Goal: Task Accomplishment & Management: Use online tool/utility

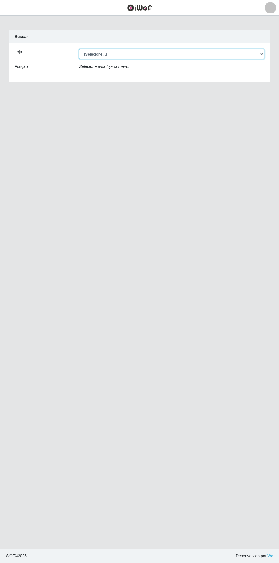
click at [261, 50] on select "[Selecione...] Bemais Supermercados - [GEOGRAPHIC_DATA]" at bounding box center [172, 54] width 186 height 10
select select "250"
click at [79, 49] on select "[Selecione...] Bemais Supermercados - [GEOGRAPHIC_DATA]" at bounding box center [172, 54] width 186 height 10
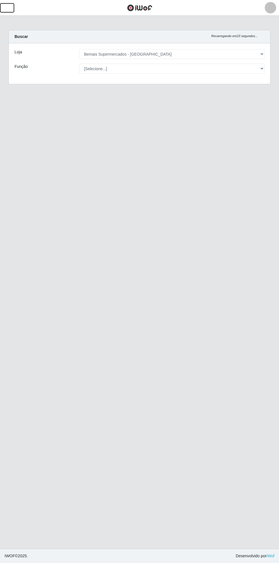
click at [12, 9] on button "button" at bounding box center [7, 7] width 14 height 9
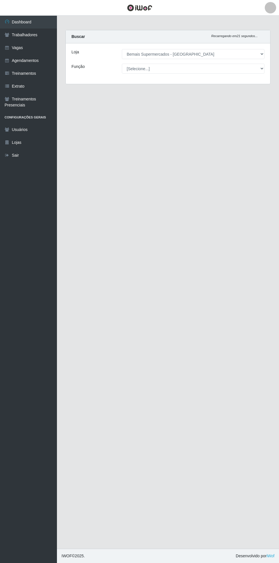
click at [25, 22] on link "Dashboard" at bounding box center [28, 22] width 57 height 13
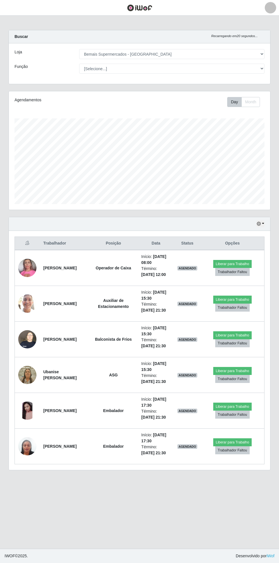
scroll to position [118, 262]
click at [259, 64] on select "[Selecione...] ASG ASG + ASG ++ Auxiliar de Estacionamento Auxiliar de Estacion…" at bounding box center [172, 69] width 186 height 10
click at [79, 64] on select "[Selecione...] ASG ASG + ASG ++ Auxiliar de Estacionamento Auxiliar de Estacion…" at bounding box center [172, 69] width 186 height 10
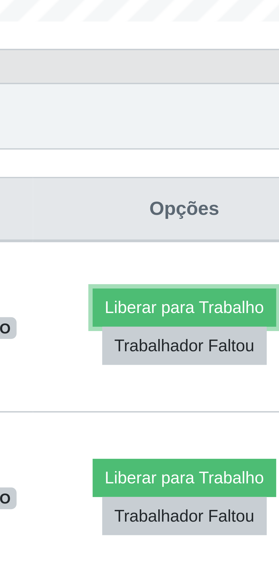
click at [232, 262] on button "Liberar para Trabalho" at bounding box center [233, 264] width 38 height 8
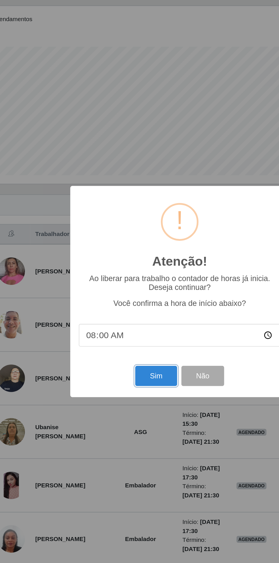
click at [118, 336] on button "Sim" at bounding box center [124, 337] width 28 height 13
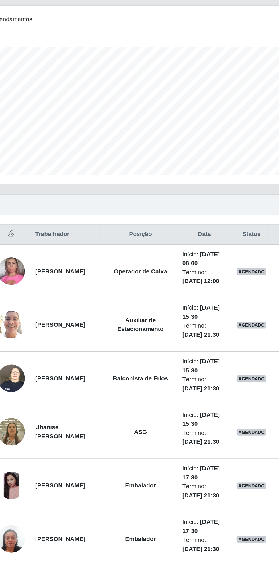
scroll to position [0, 0]
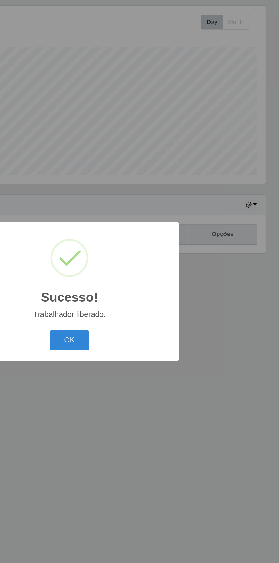
click at [137, 314] on button "OK" at bounding box center [140, 313] width 27 height 13
